Goal: Navigation & Orientation: Find specific page/section

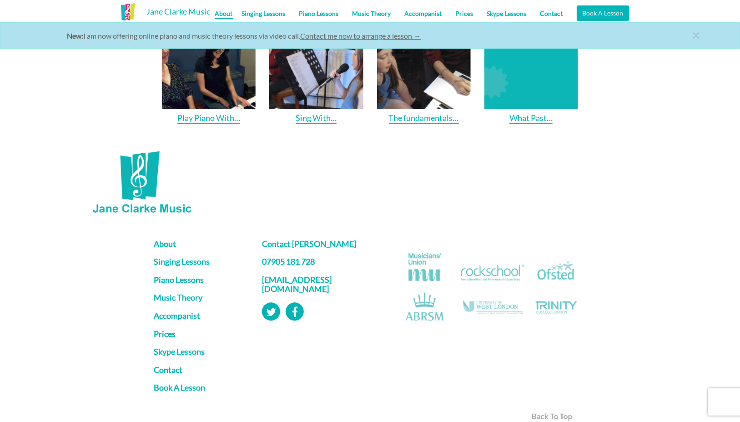
scroll to position [1244, 0]
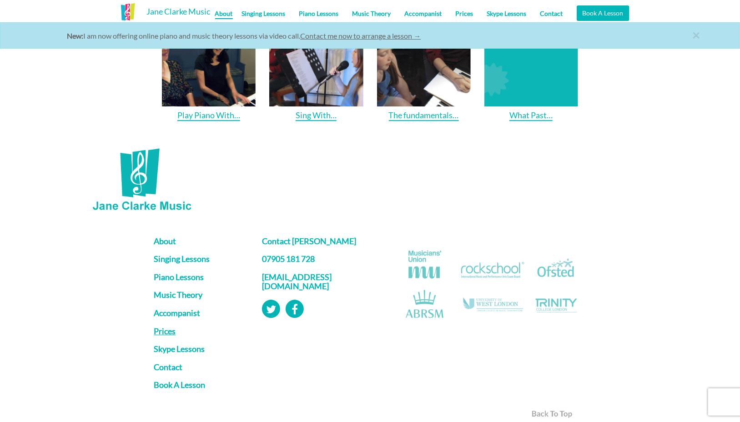
click at [168, 327] on link "Prices" at bounding box center [201, 331] width 95 height 9
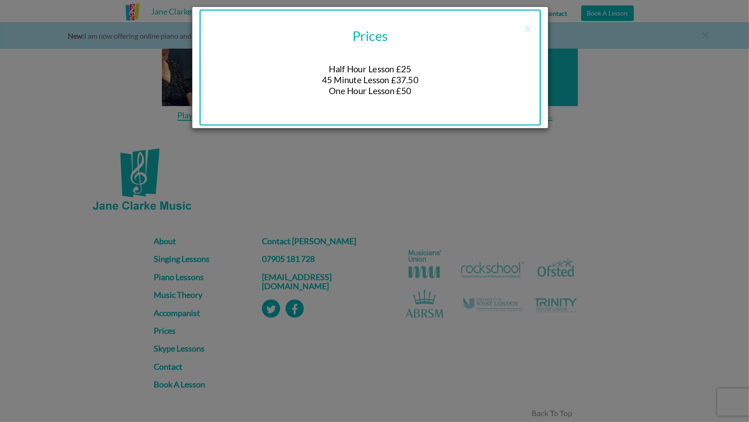
drag, startPoint x: 633, startPoint y: 128, endPoint x: 632, endPoint y: 98, distance: 30.5
click at [632, 98] on div "x Prices Half Hour Lesson £25 45 Minute Lesson £37.50 One Hour Lesson £50" at bounding box center [374, 211] width 749 height 422
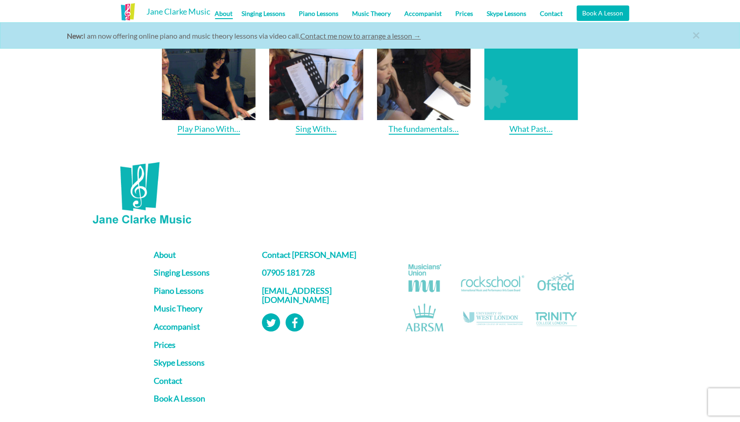
scroll to position [1258, 0]
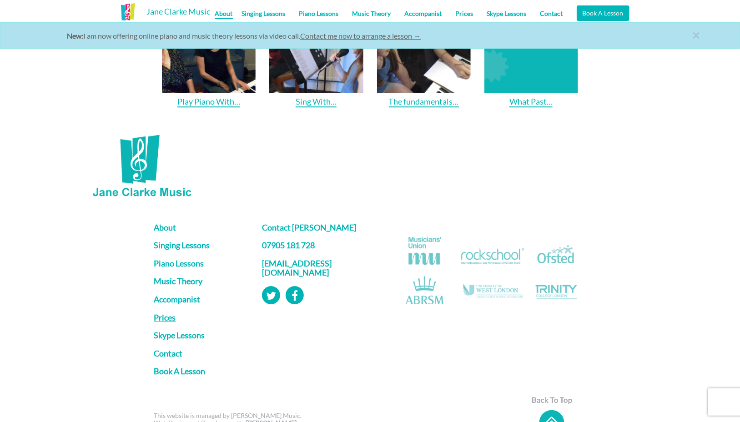
click at [168, 313] on link "Prices" at bounding box center [201, 317] width 95 height 9
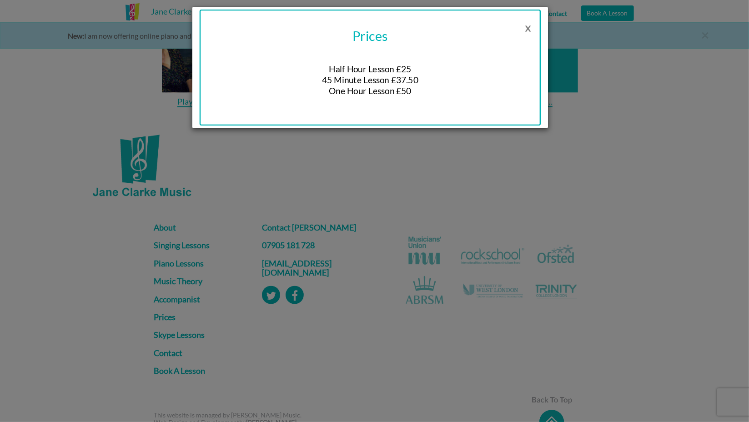
click at [528, 27] on button "x" at bounding box center [527, 27] width 25 height 18
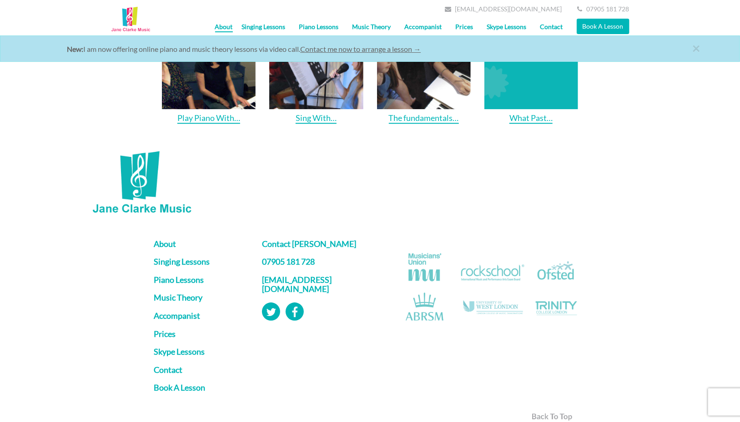
scroll to position [1236, 0]
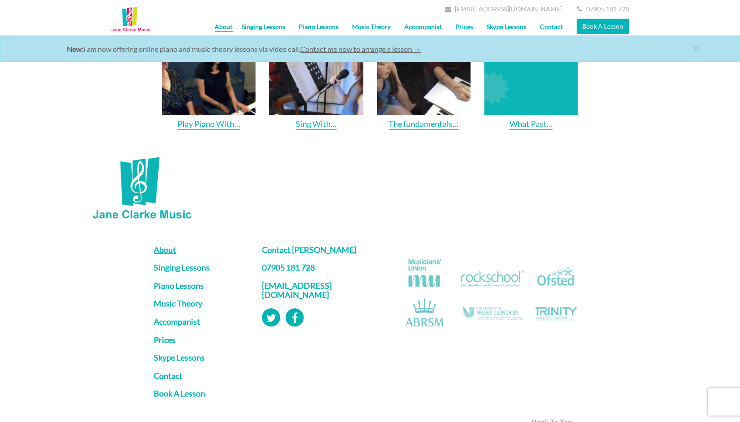
click at [170, 246] on link "About" at bounding box center [201, 250] width 95 height 9
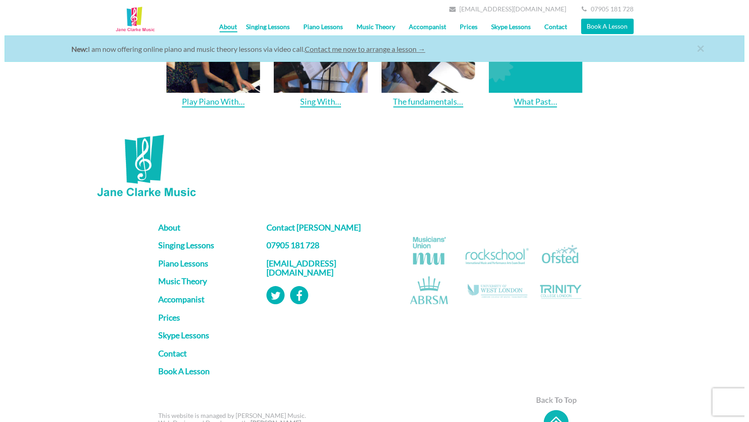
scroll to position [1213, 0]
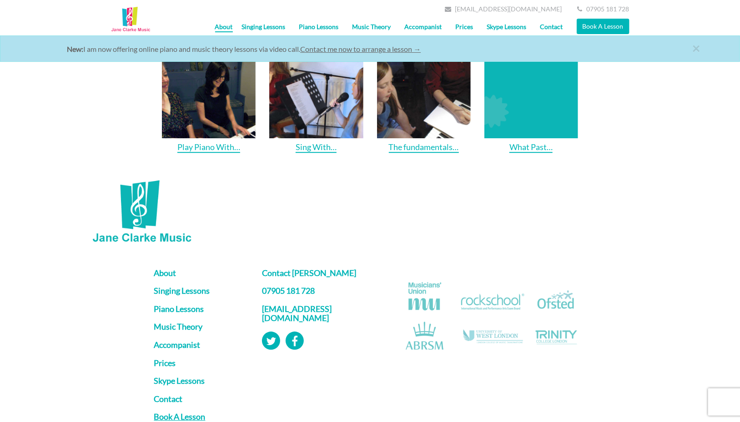
click at [189, 412] on link "Book A Lesson" at bounding box center [201, 416] width 95 height 9
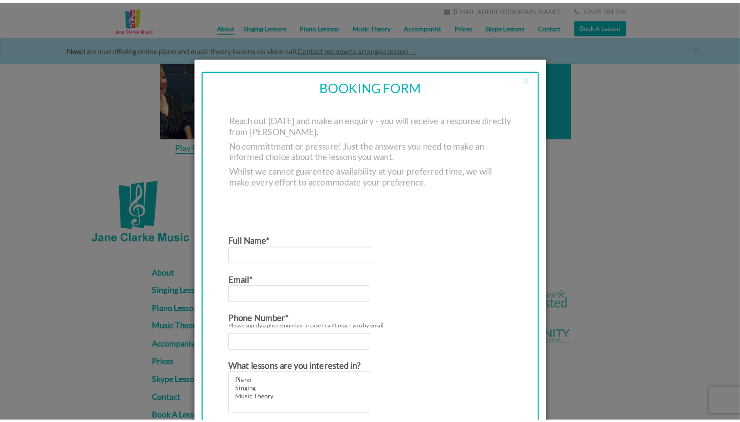
scroll to position [0, 0]
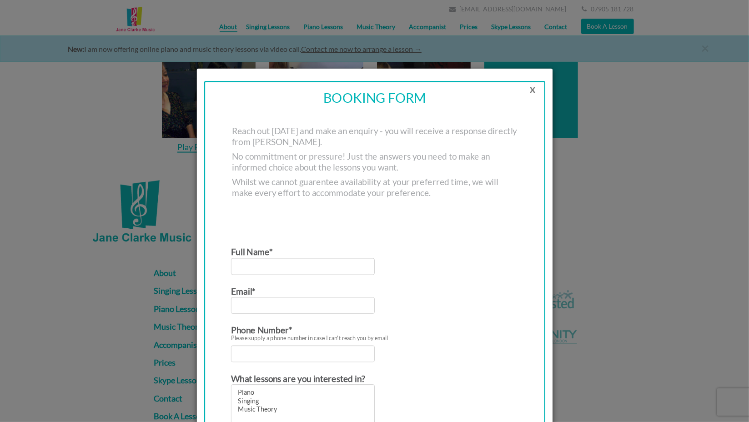
click at [528, 89] on button "x" at bounding box center [532, 89] width 25 height 18
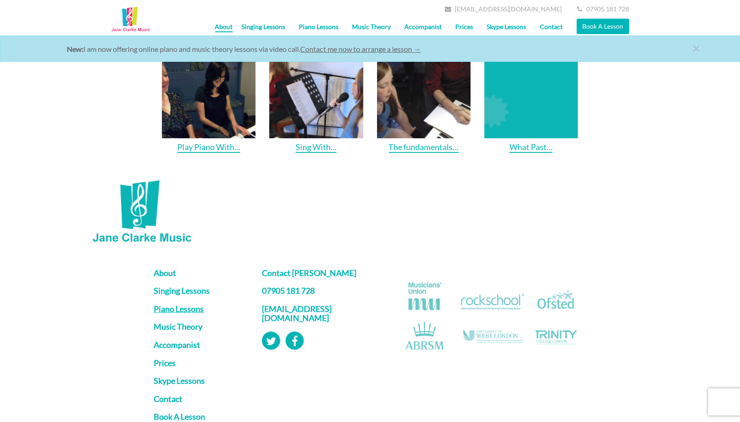
click at [190, 305] on link "Piano Lessons" at bounding box center [201, 309] width 95 height 9
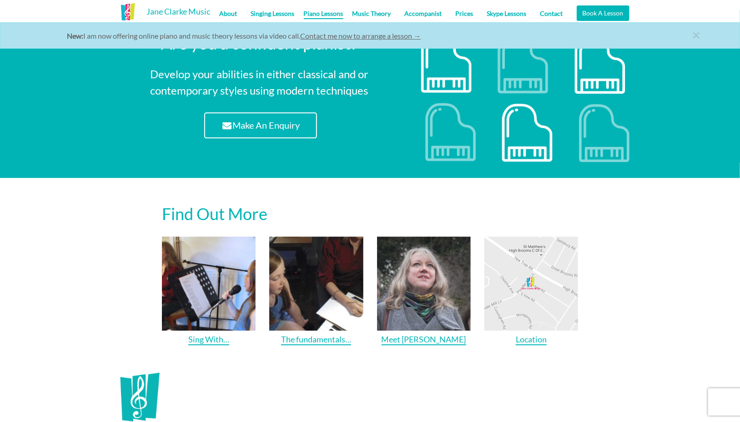
scroll to position [994, 0]
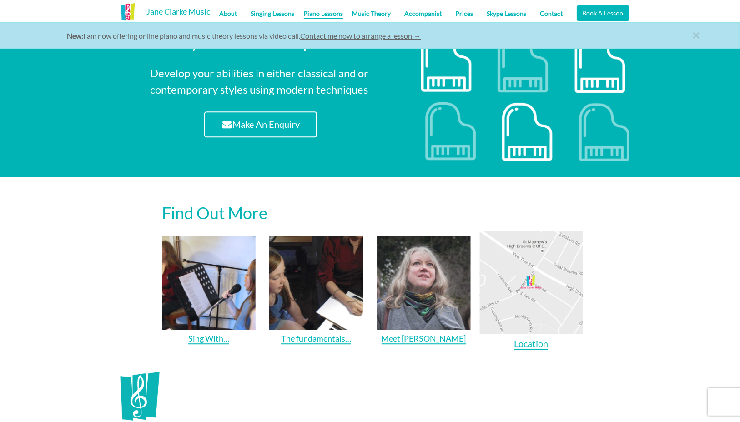
click at [536, 288] on img at bounding box center [530, 282] width 103 height 103
